Goal: Information Seeking & Learning: Learn about a topic

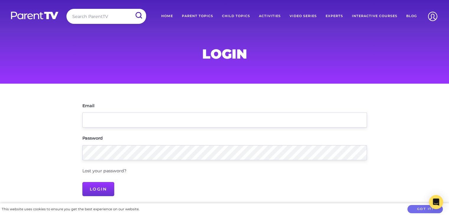
click at [119, 18] on input "search" at bounding box center [106, 16] width 80 height 15
type input "leadership"
click at [131, 9] on input "submit" at bounding box center [138, 15] width 15 height 13
